Goal: Task Accomplishment & Management: Complete application form

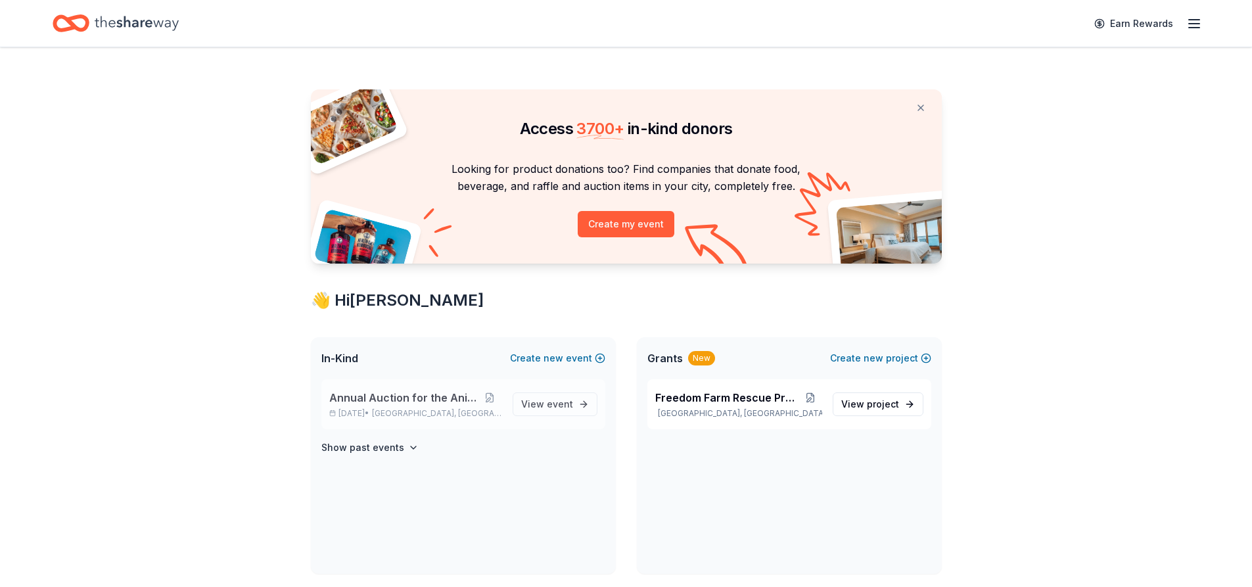
click at [429, 391] on span "Annual Auction for the Animals" at bounding box center [403, 398] width 149 height 16
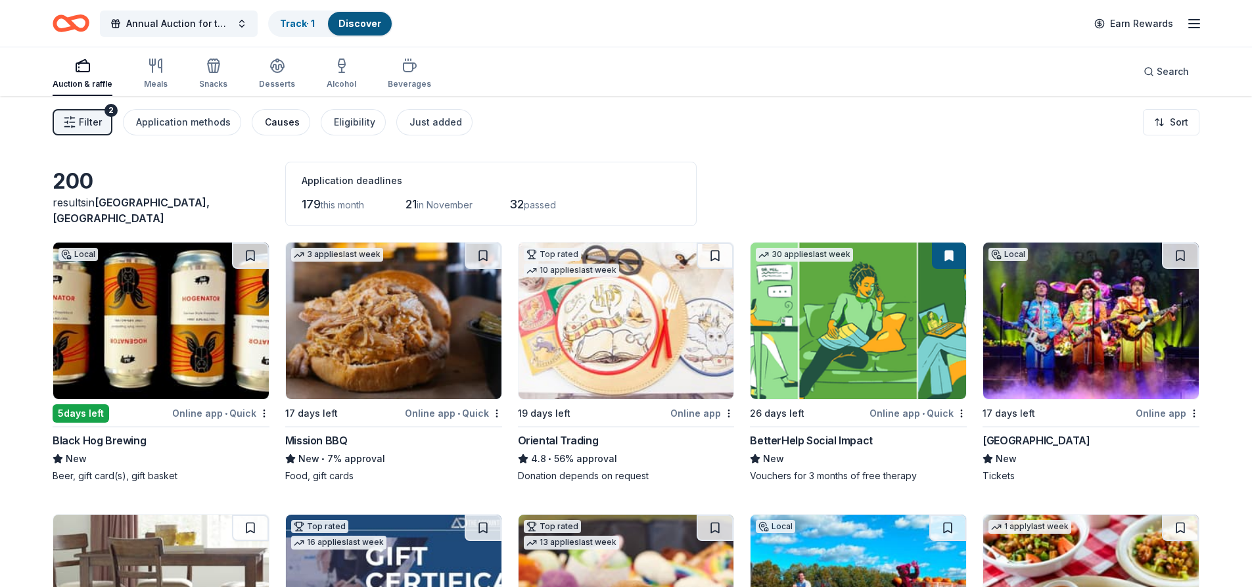
click at [273, 121] on div "Causes" at bounding box center [282, 122] width 35 height 16
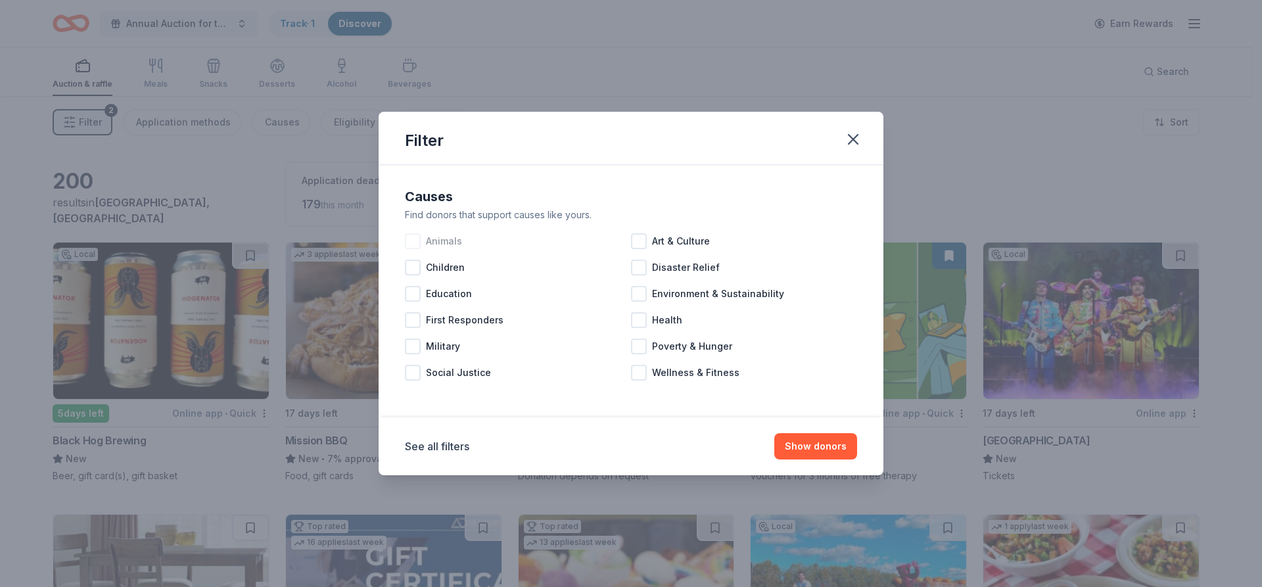
click at [414, 237] on div at bounding box center [413, 241] width 16 height 16
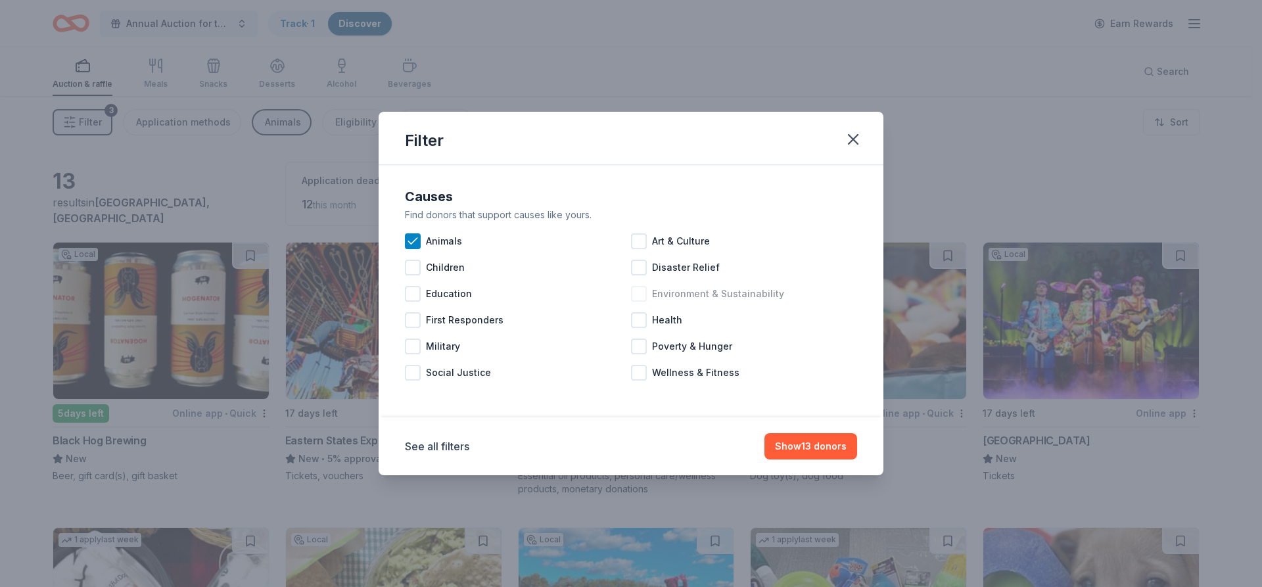
click at [640, 294] on div at bounding box center [639, 294] width 16 height 16
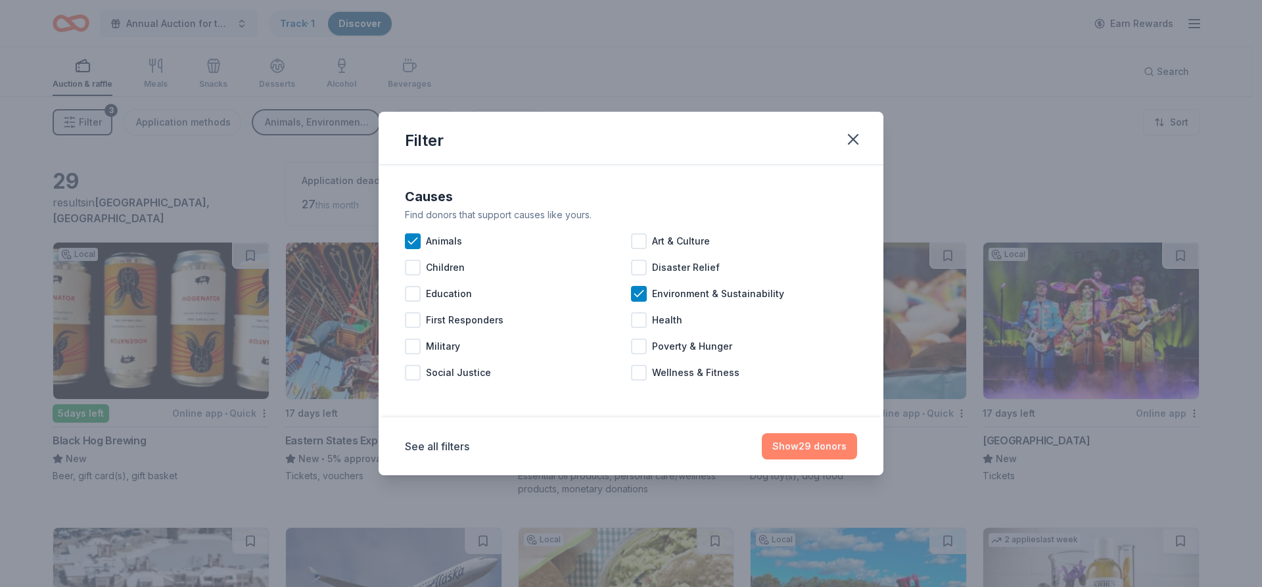
click at [812, 441] on button "Show 29 donors" at bounding box center [809, 446] width 95 height 26
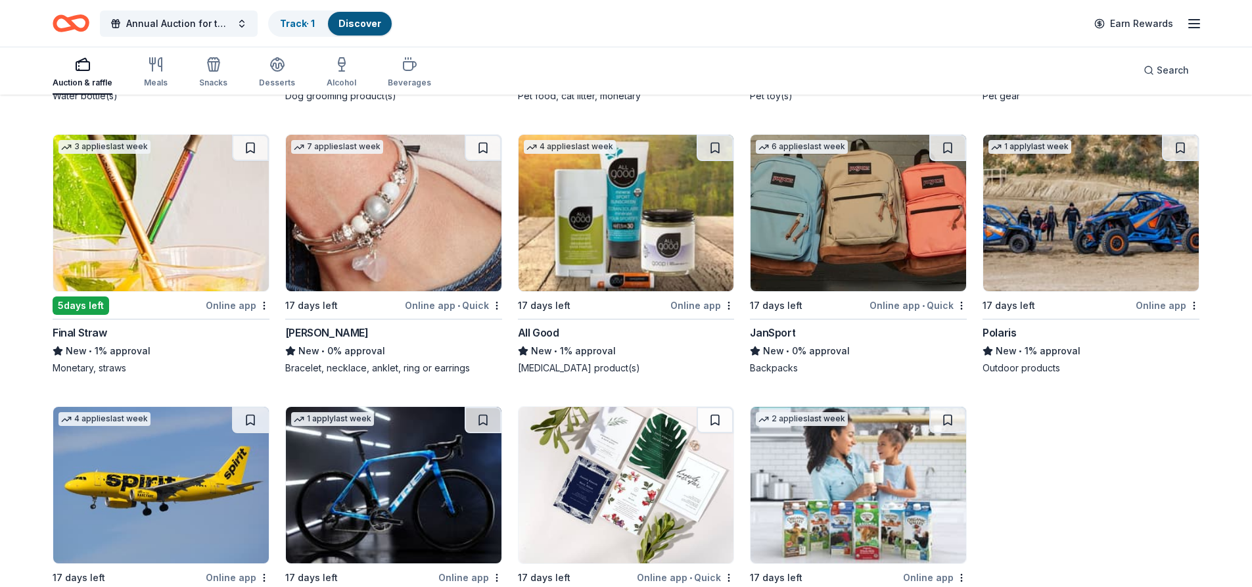
scroll to position [1236, 0]
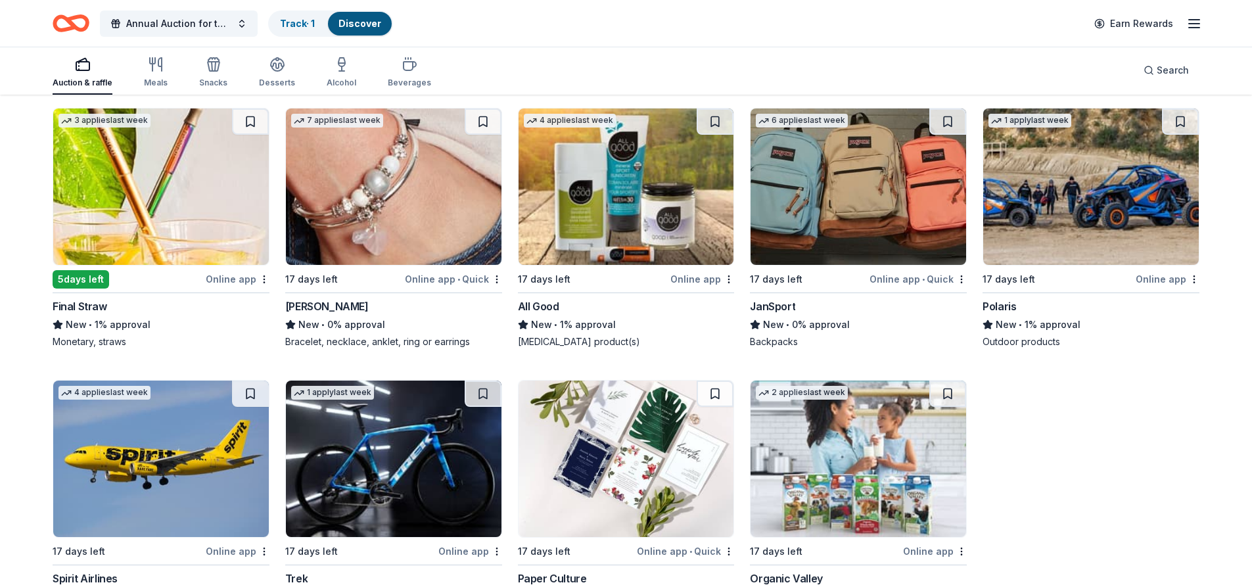
click at [1048, 214] on img at bounding box center [1091, 186] width 216 height 156
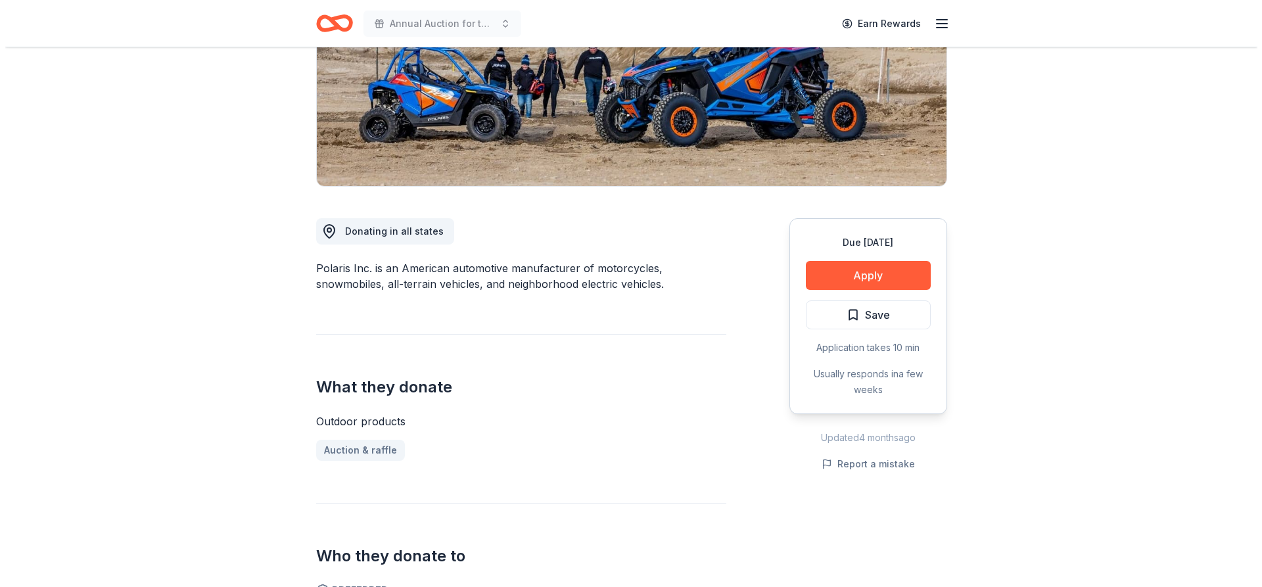
scroll to position [87, 0]
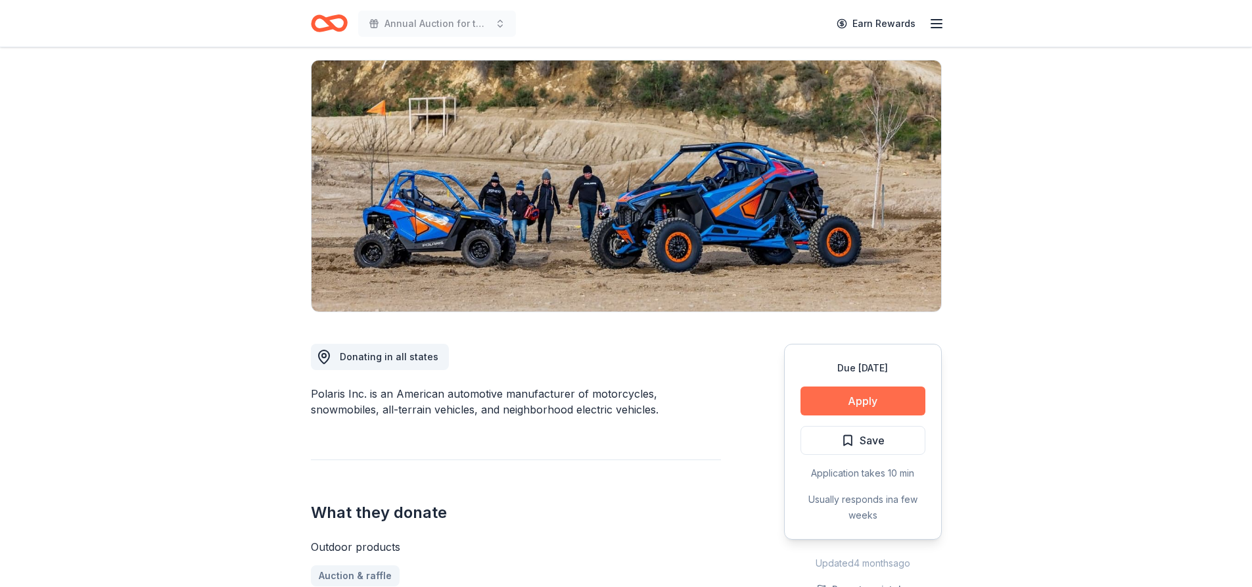
click at [878, 400] on button "Apply" at bounding box center [863, 401] width 125 height 29
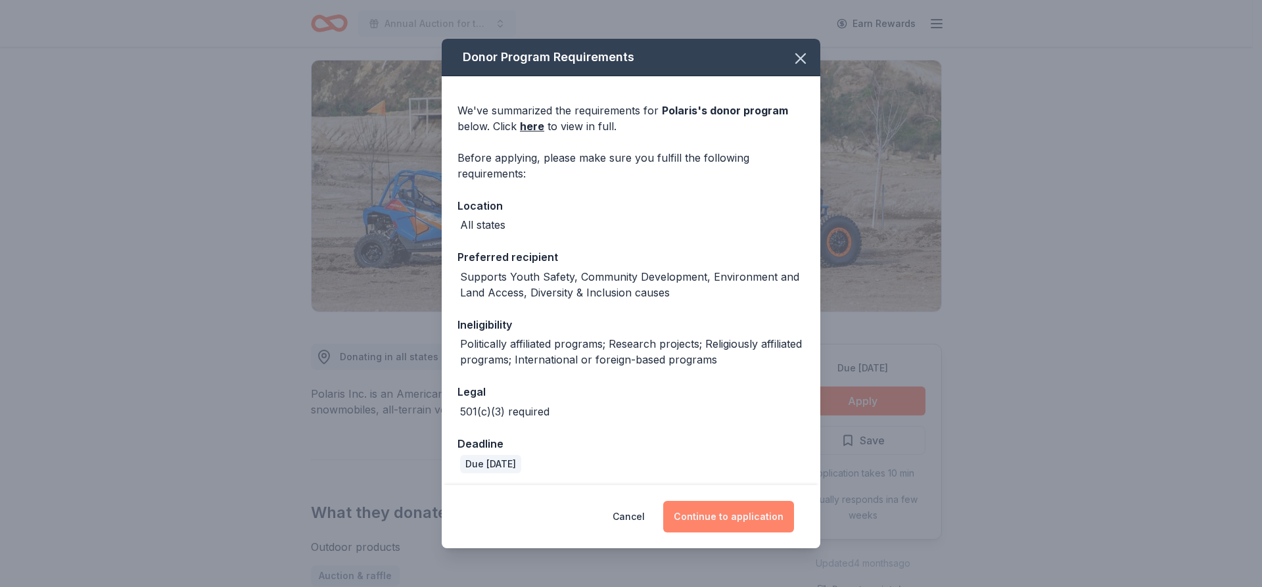
click at [743, 519] on button "Continue to application" at bounding box center [728, 517] width 131 height 32
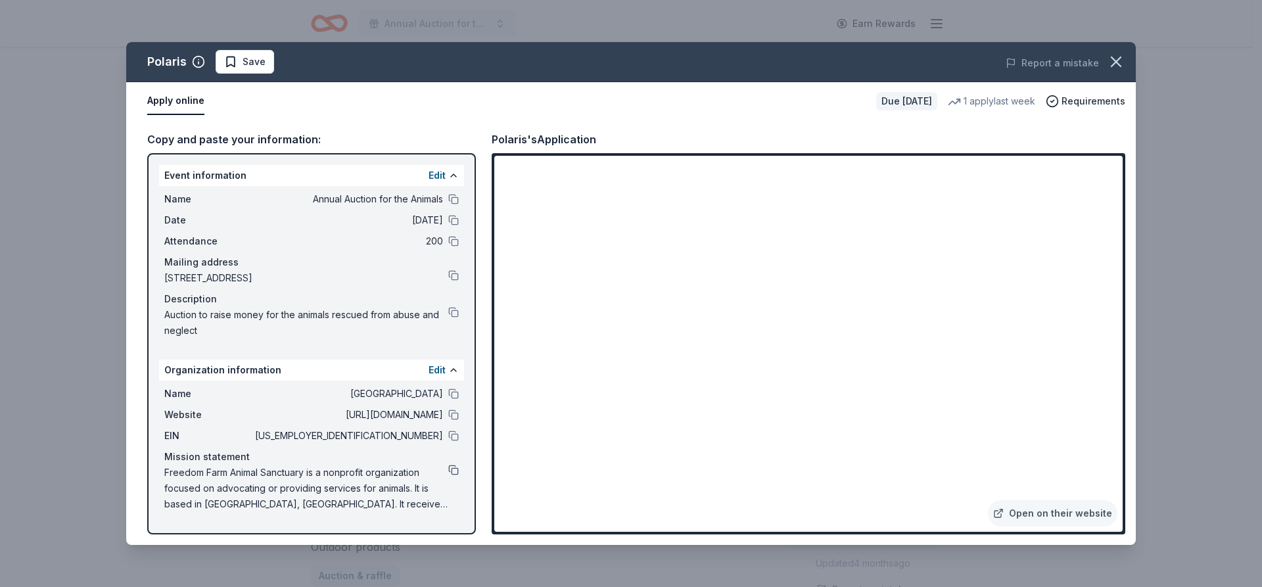
click at [456, 466] on button at bounding box center [453, 470] width 11 height 11
